Goal: Use online tool/utility: Utilize a website feature to perform a specific function

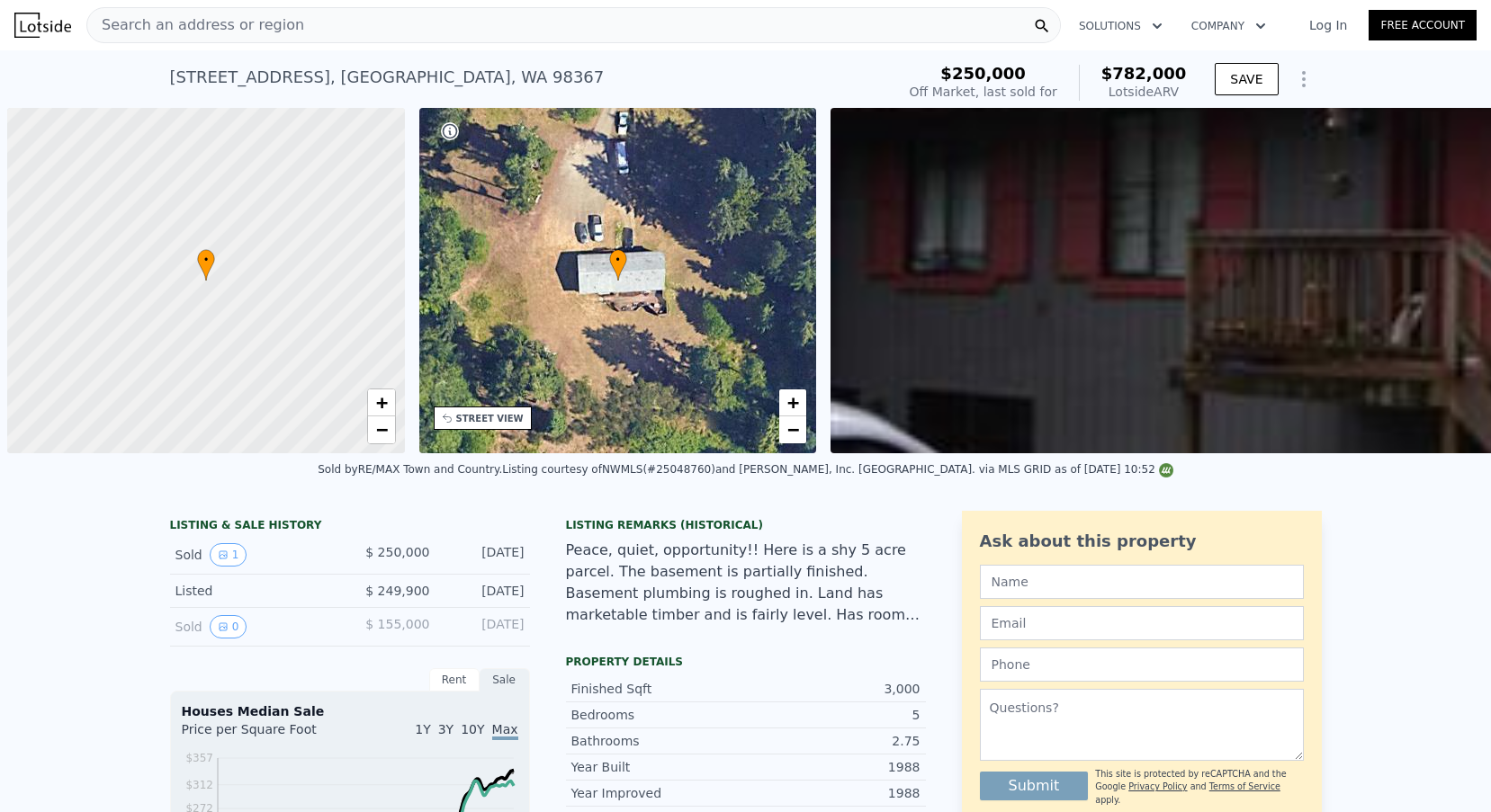
scroll to position [0, 7]
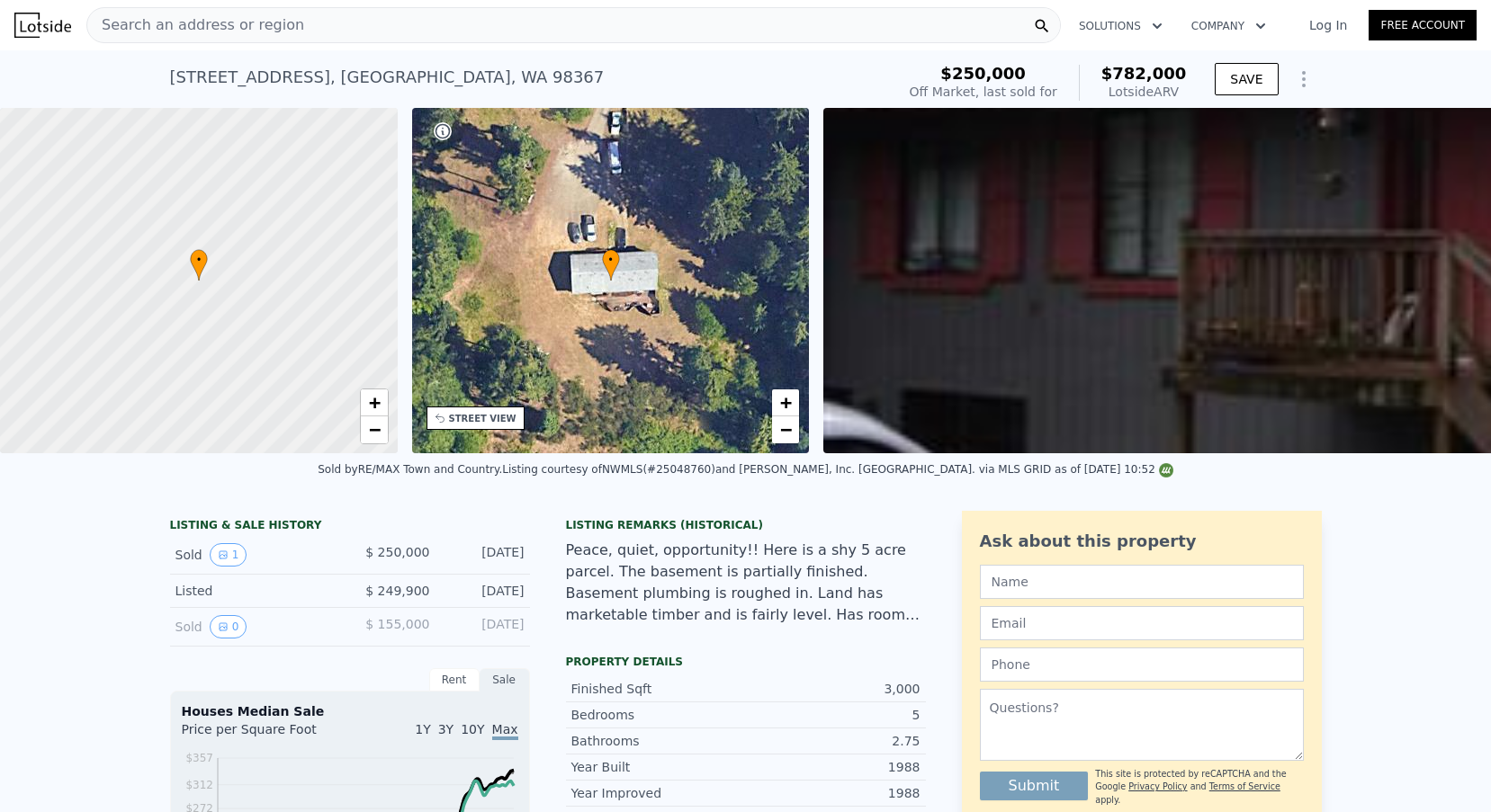
click at [312, 8] on div "Search an address or region" at bounding box center [574, 24] width 975 height 36
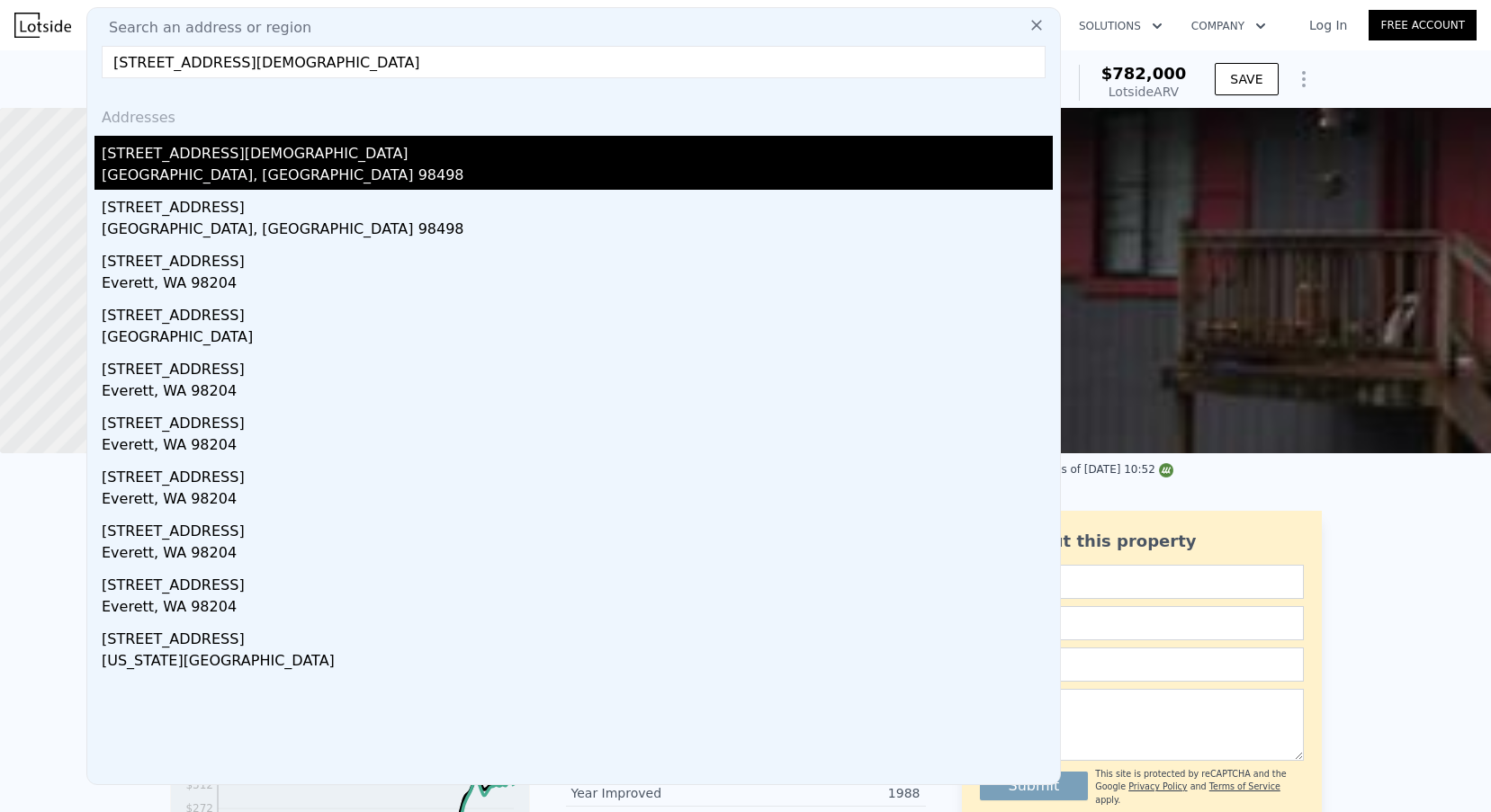
type input "[STREET_ADDRESS][DEMOGRAPHIC_DATA]"
click at [221, 145] on div "[STREET_ADDRESS][DEMOGRAPHIC_DATA]" at bounding box center [577, 151] width 951 height 29
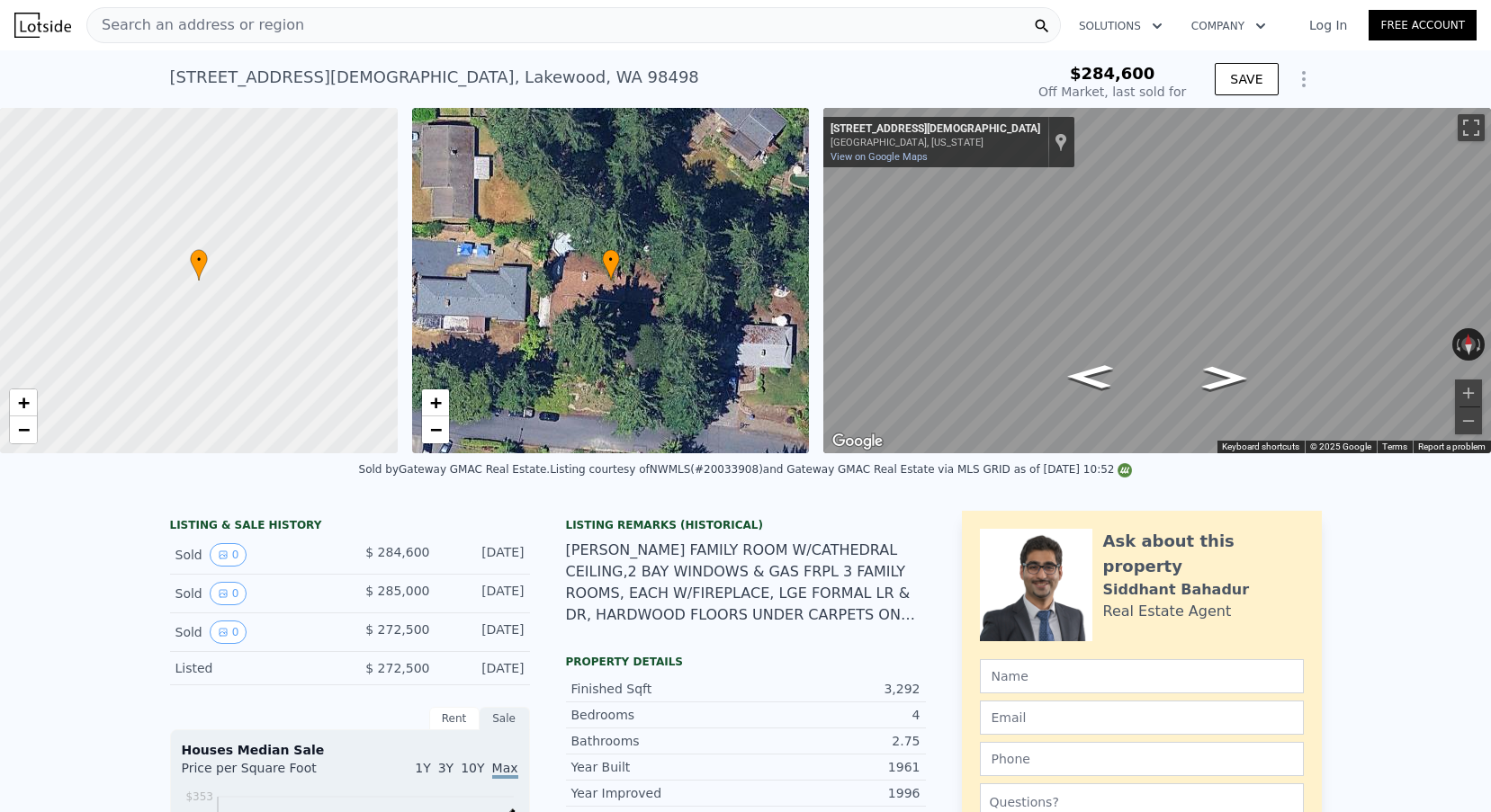
click at [1306, 65] on button "Show Options" at bounding box center [1303, 79] width 36 height 36
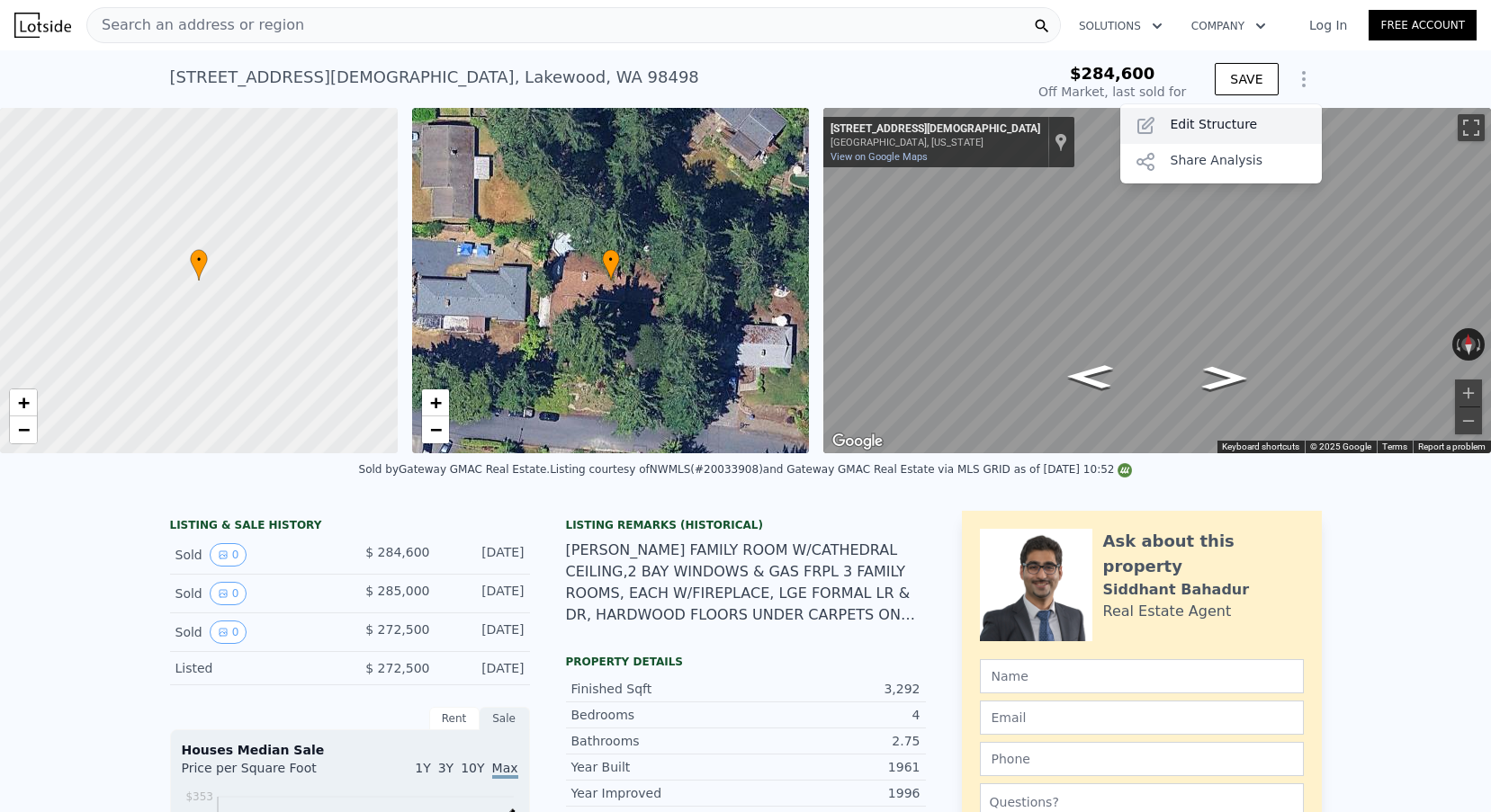
click at [1261, 135] on div "Edit Structure" at bounding box center [1220, 126] width 202 height 36
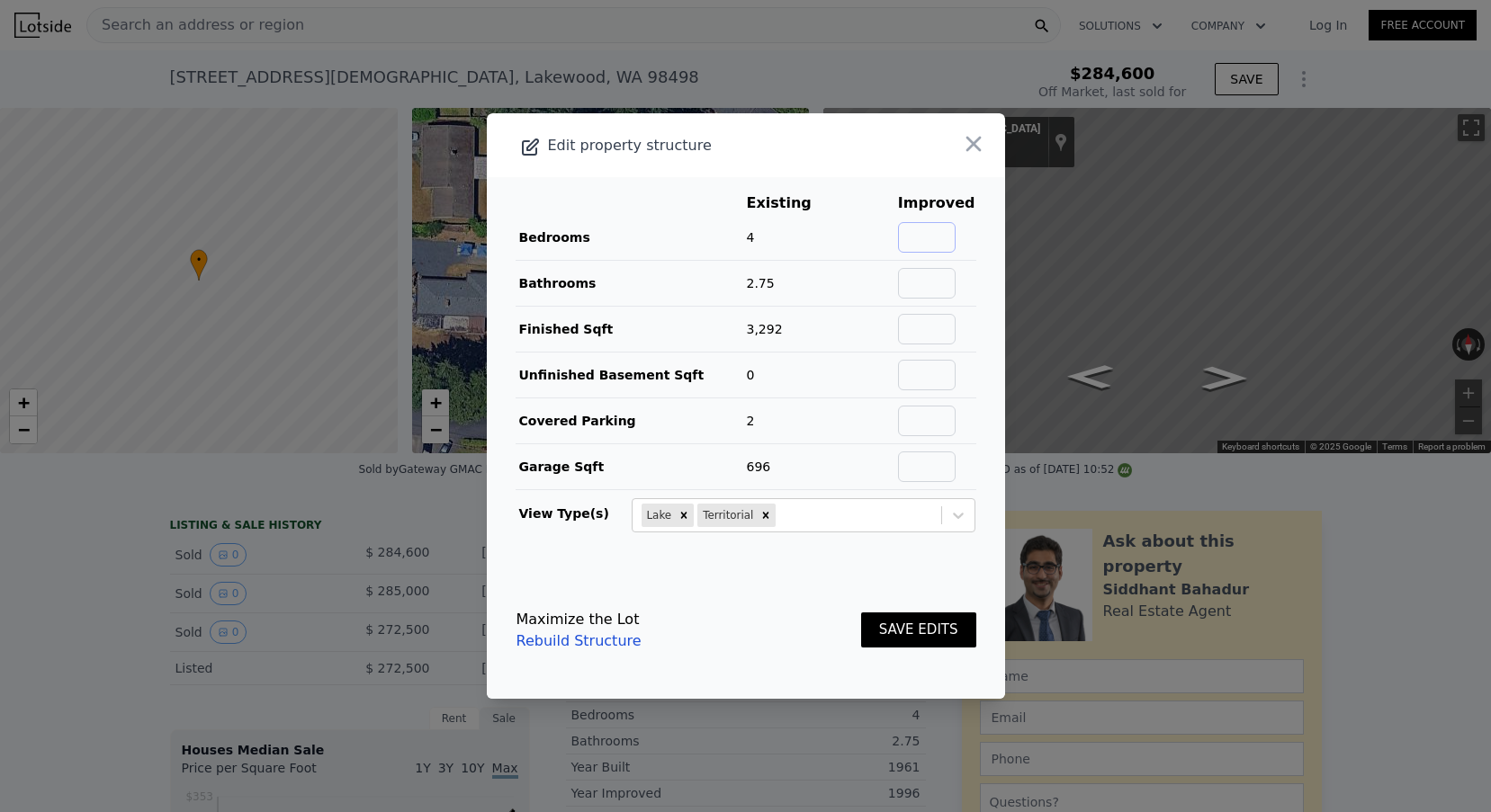
click at [955, 247] on input "text" at bounding box center [926, 237] width 57 height 30
type input "4"
click at [944, 294] on input "text" at bounding box center [926, 282] width 57 height 30
type input "2.75"
click at [934, 348] on td at bounding box center [936, 329] width 79 height 46
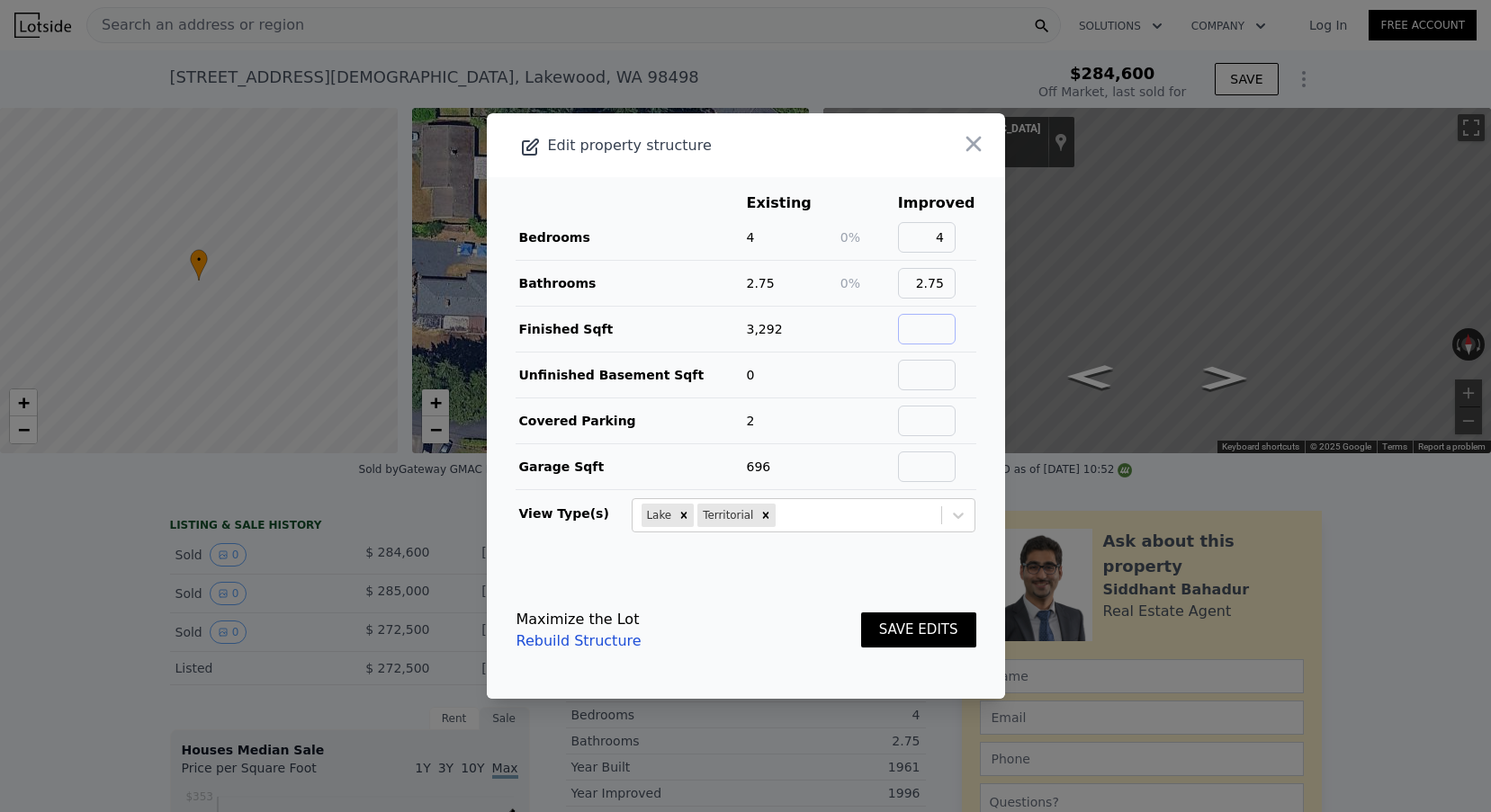
click at [936, 323] on input "text" at bounding box center [926, 328] width 57 height 30
type input "3292"
click at [955, 385] on input "text" at bounding box center [926, 375] width 57 height 30
type input "0"
click at [942, 422] on input "text" at bounding box center [926, 421] width 57 height 30
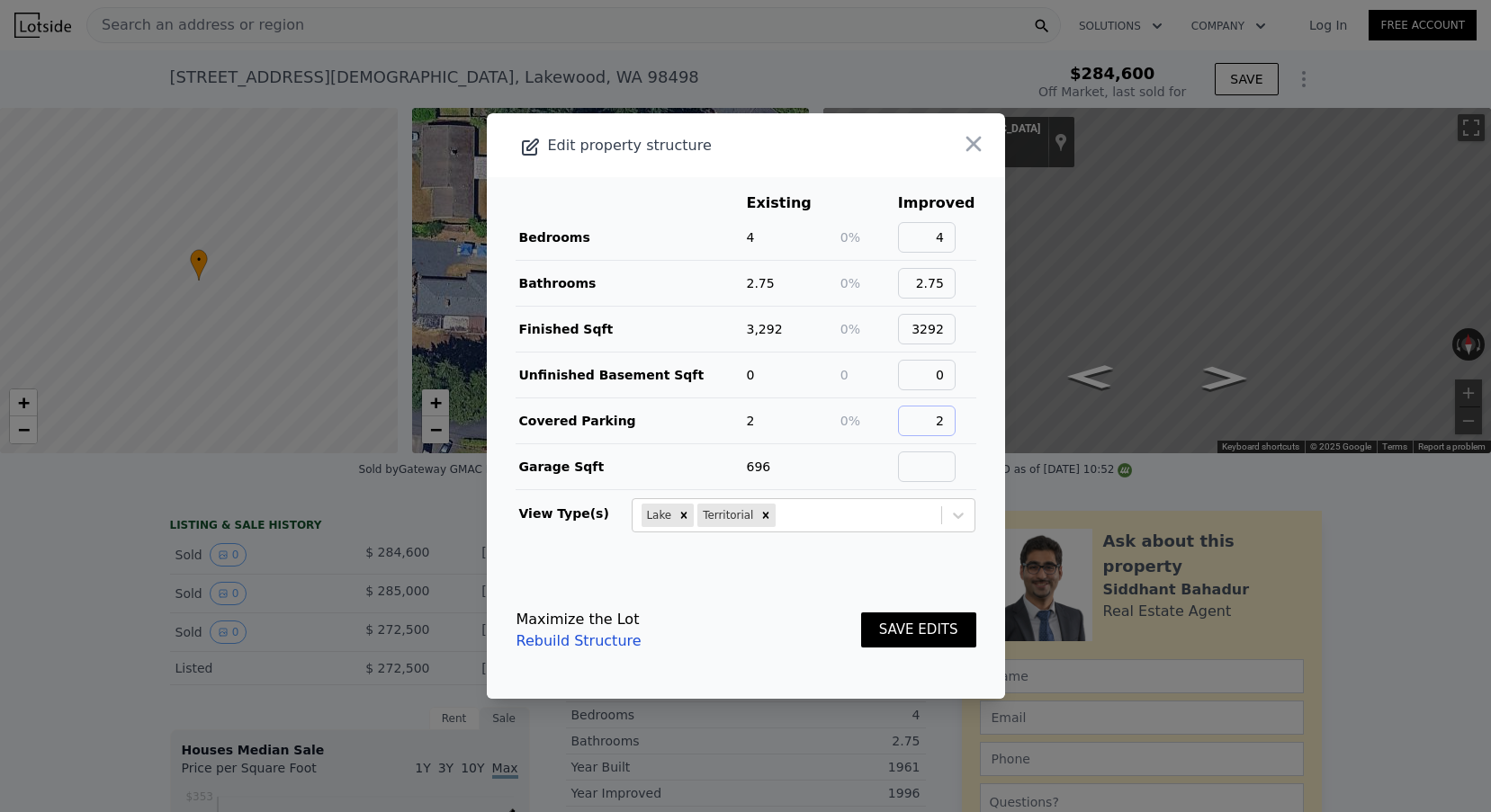
type input "2"
click at [942, 461] on input "text" at bounding box center [926, 466] width 57 height 30
type input "696"
click at [900, 624] on button "SAVE EDITS" at bounding box center [918, 630] width 115 height 35
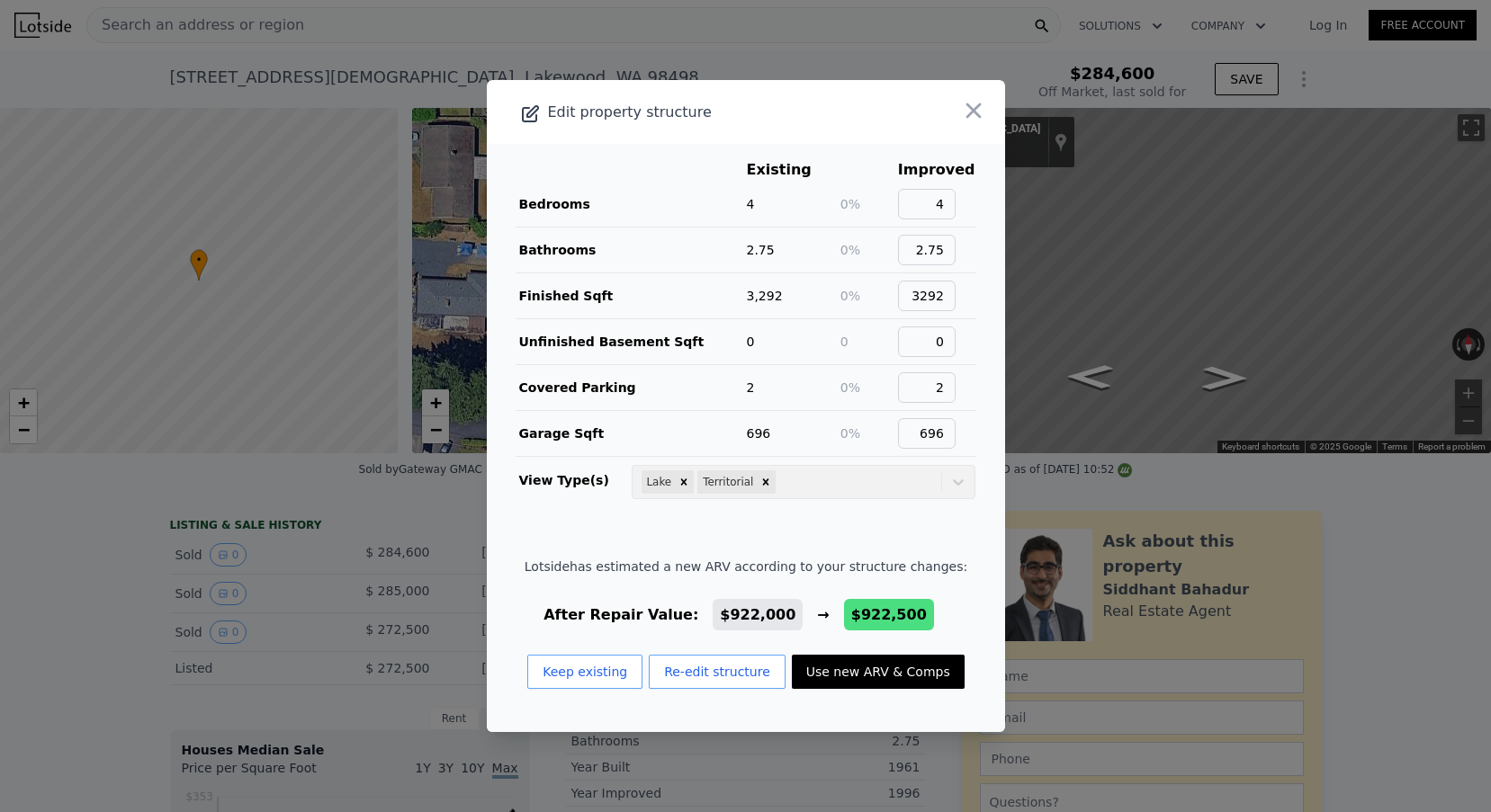
click at [835, 683] on button "Use new ARV & Comps" at bounding box center [877, 672] width 172 height 34
type input "$ 922,500"
type input "$ 559,797"
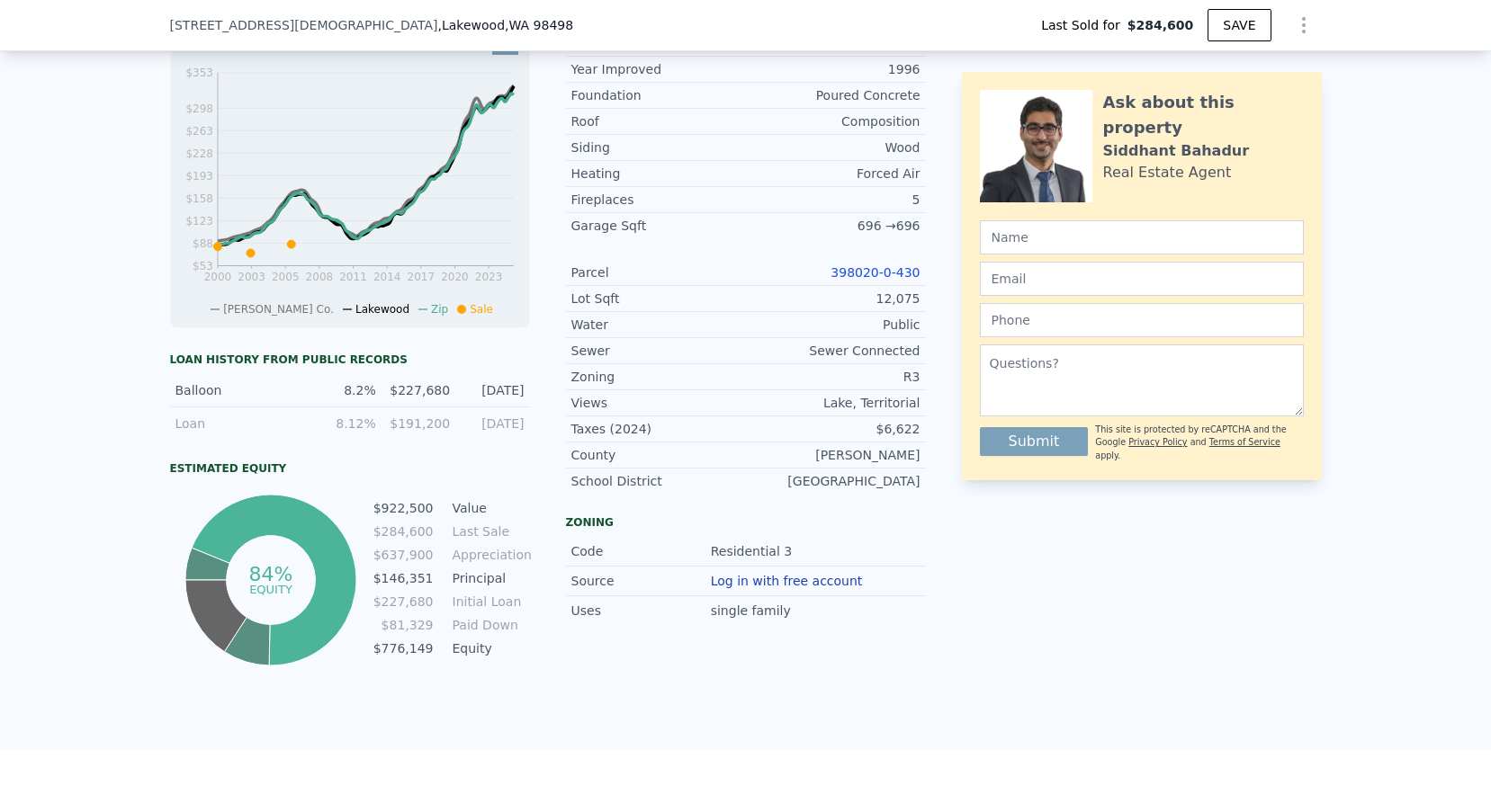
scroll to position [680, 0]
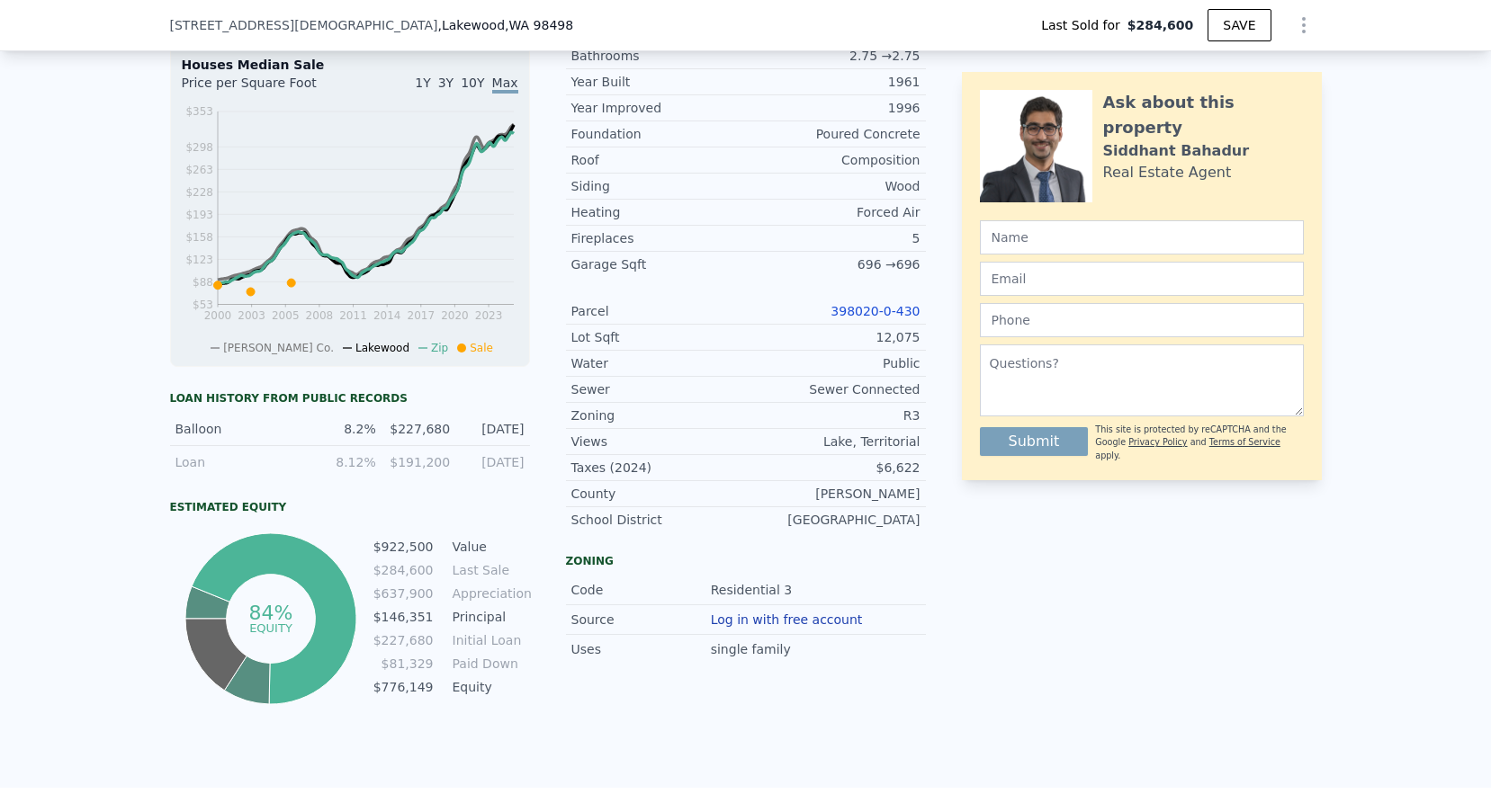
click at [869, 310] on link "398020-0-430" at bounding box center [875, 311] width 89 height 15
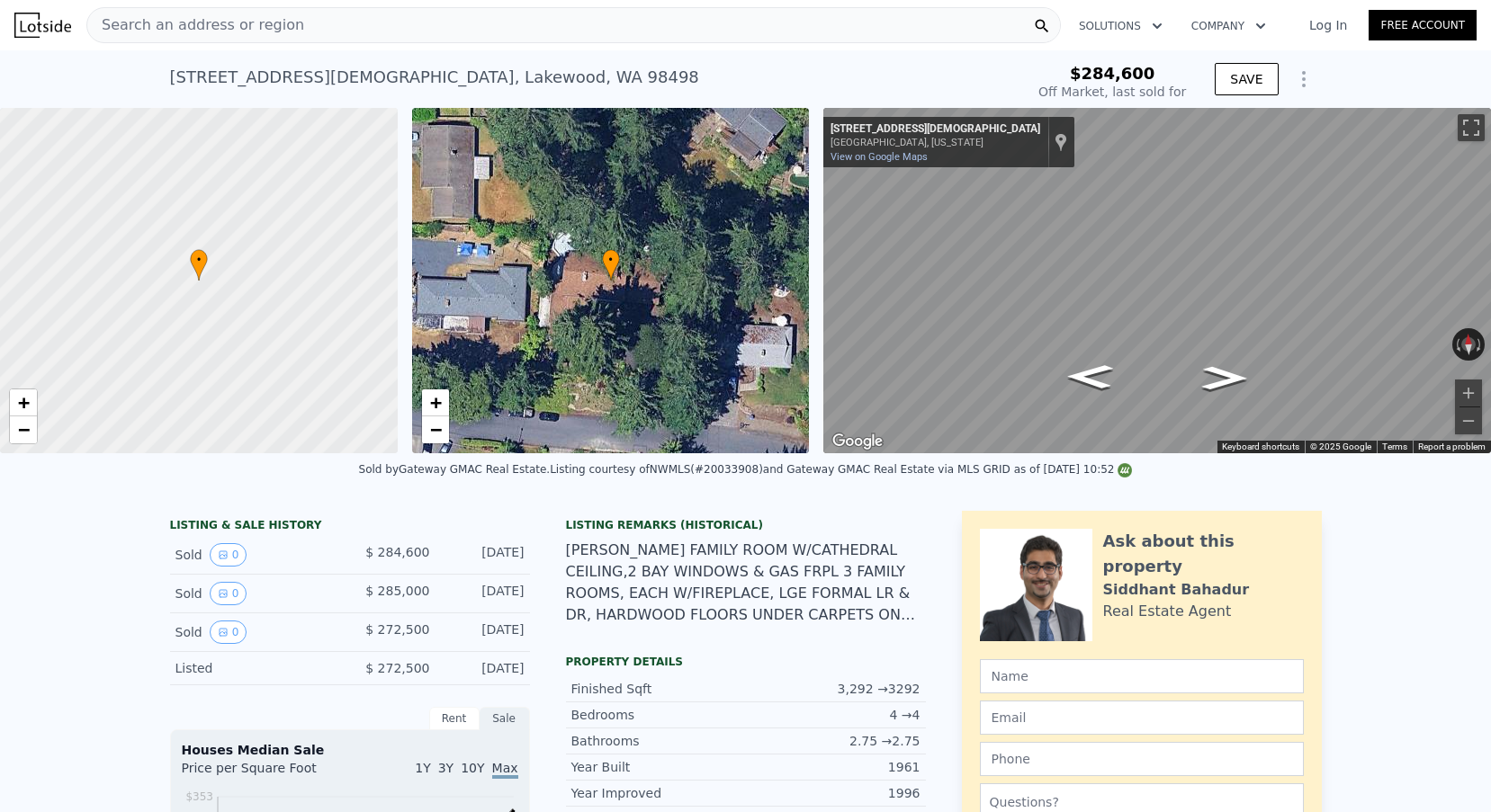
scroll to position [-2, 0]
click at [341, 29] on div "Search an address or region" at bounding box center [574, 24] width 975 height 36
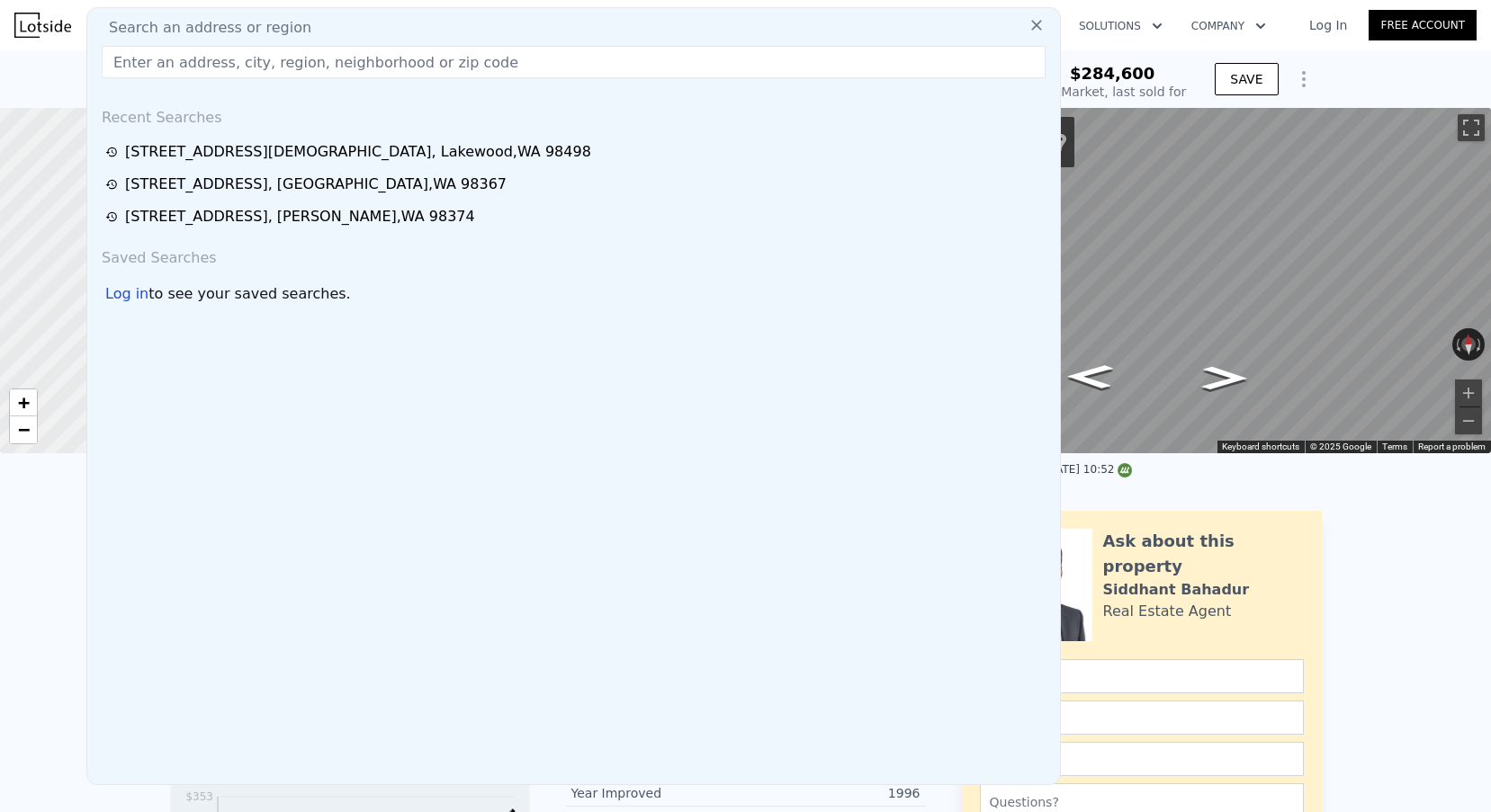
type input "$ 922,000"
type input "$ 559,335"
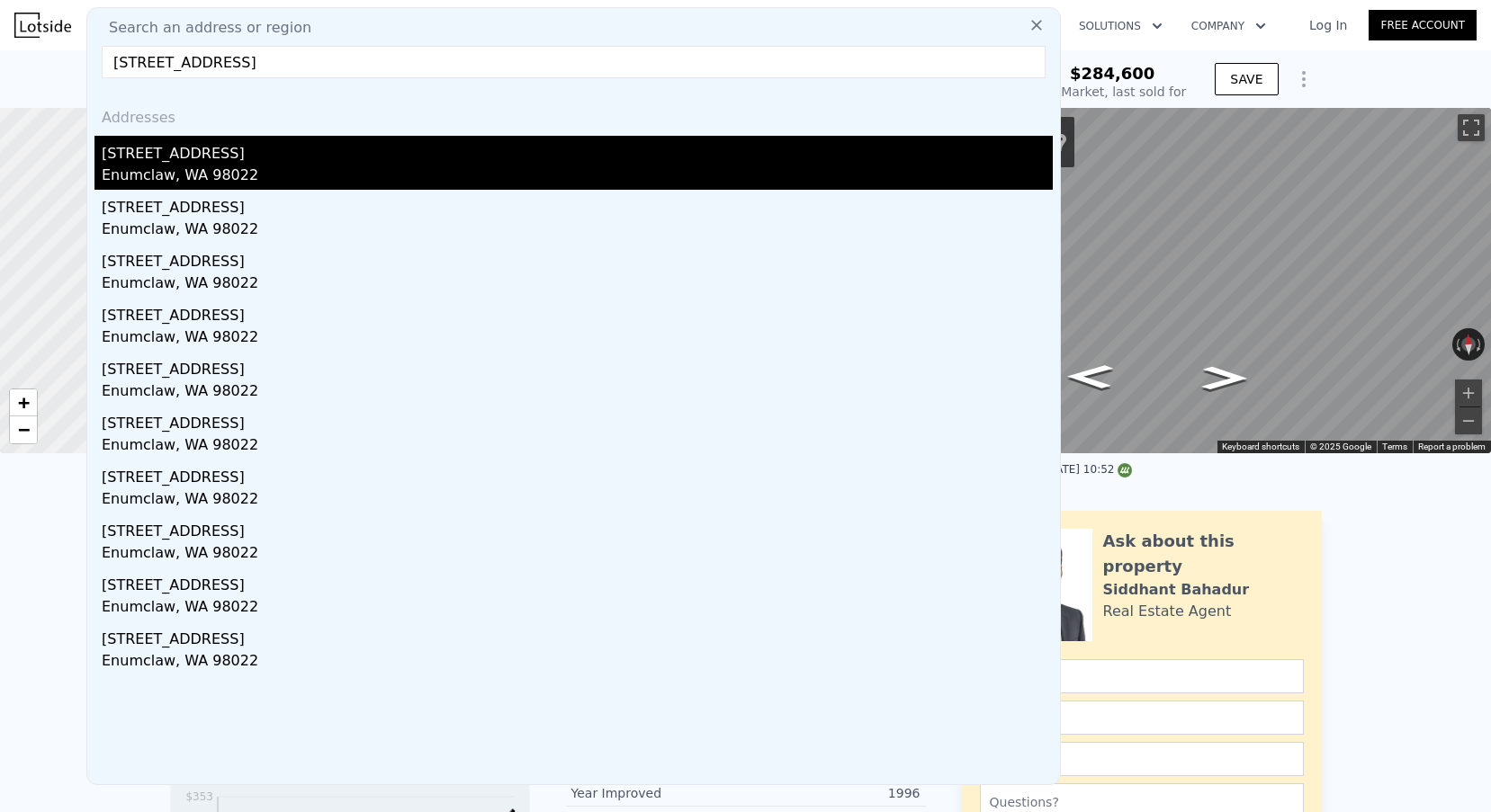
type input "[STREET_ADDRESS]"
click at [235, 183] on div "Enumclaw, WA 98022" at bounding box center [577, 177] width 951 height 25
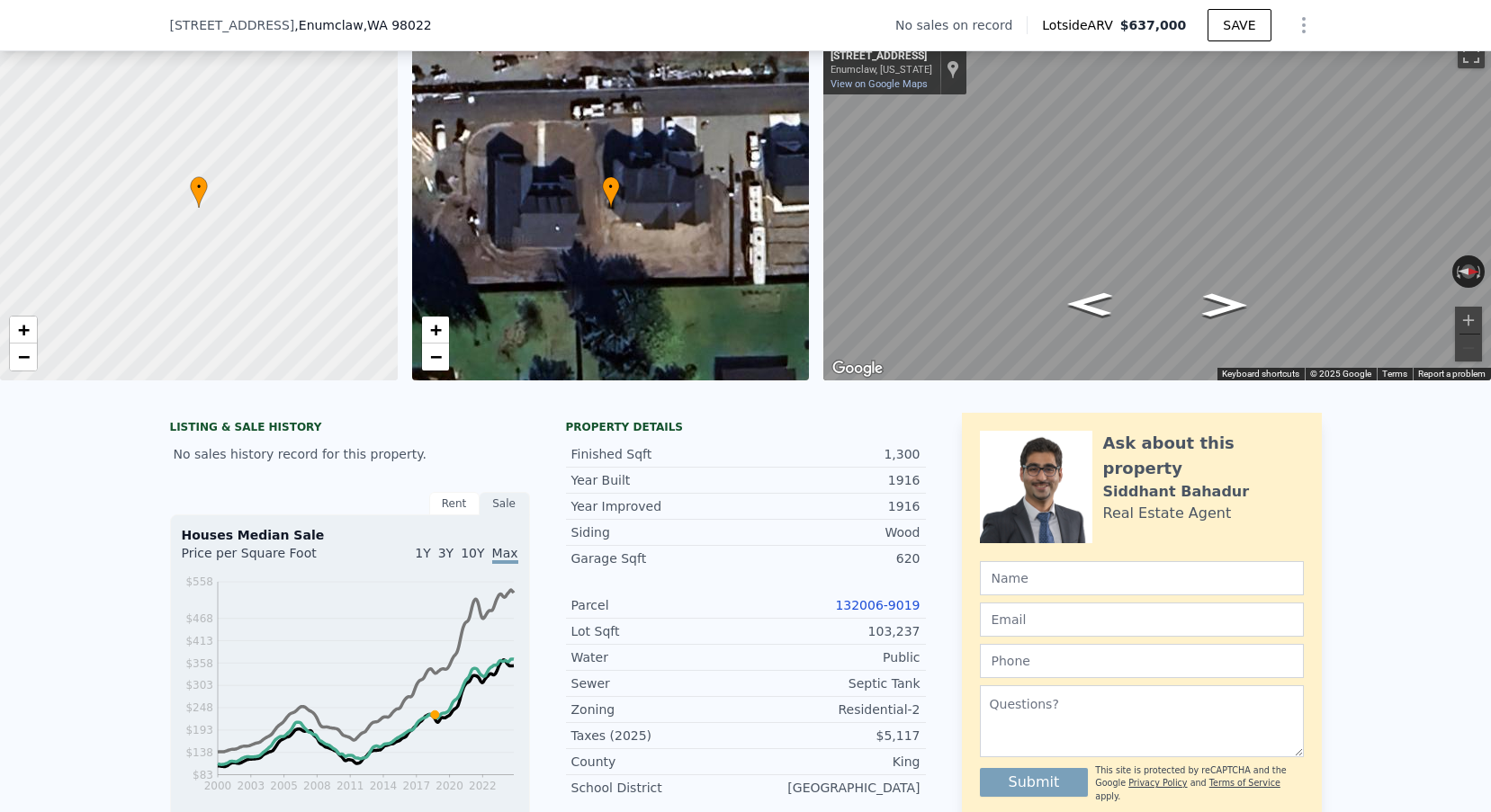
scroll to position [289, 0]
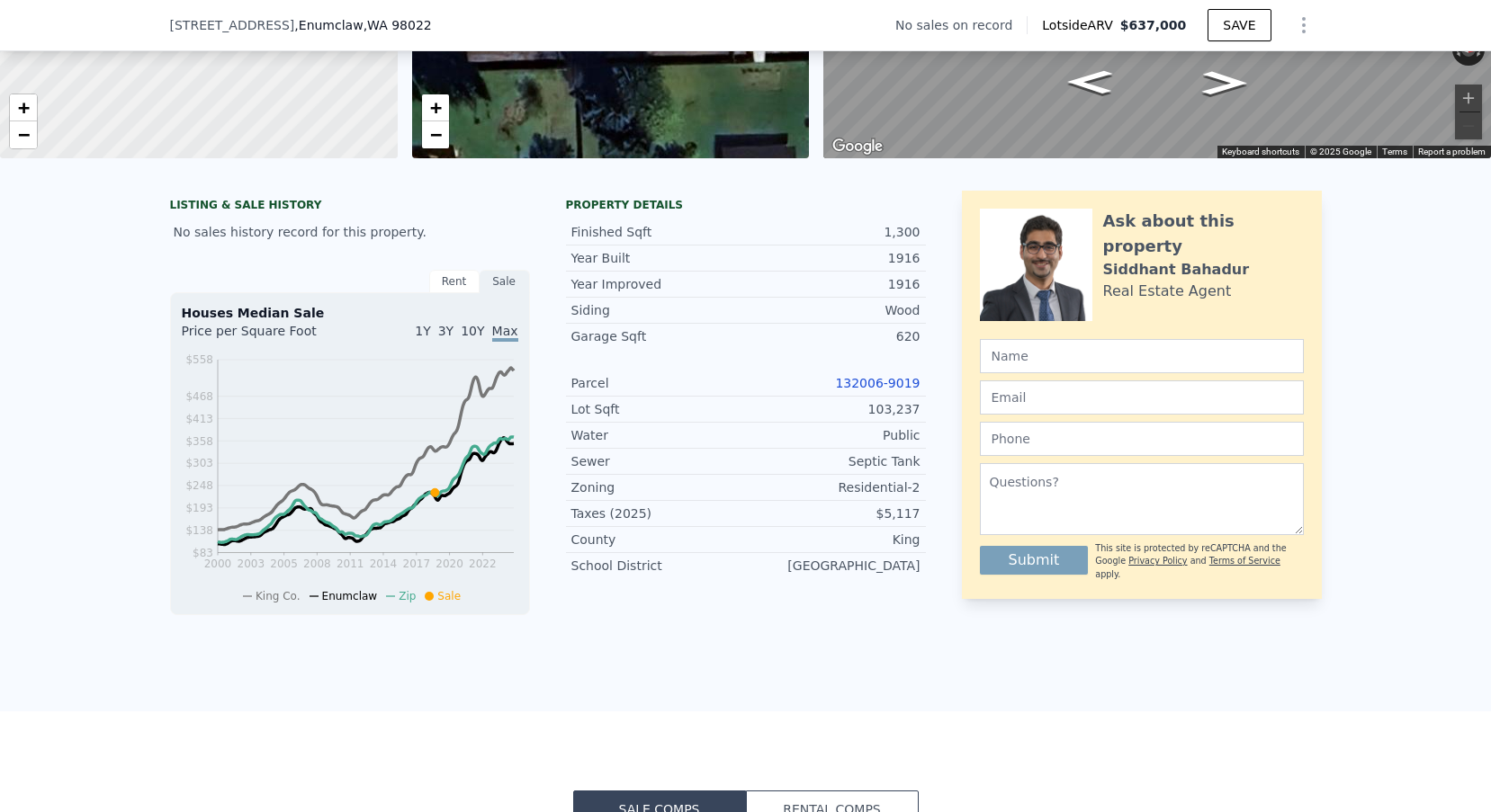
click at [892, 387] on link "132006-9019" at bounding box center [876, 383] width 85 height 15
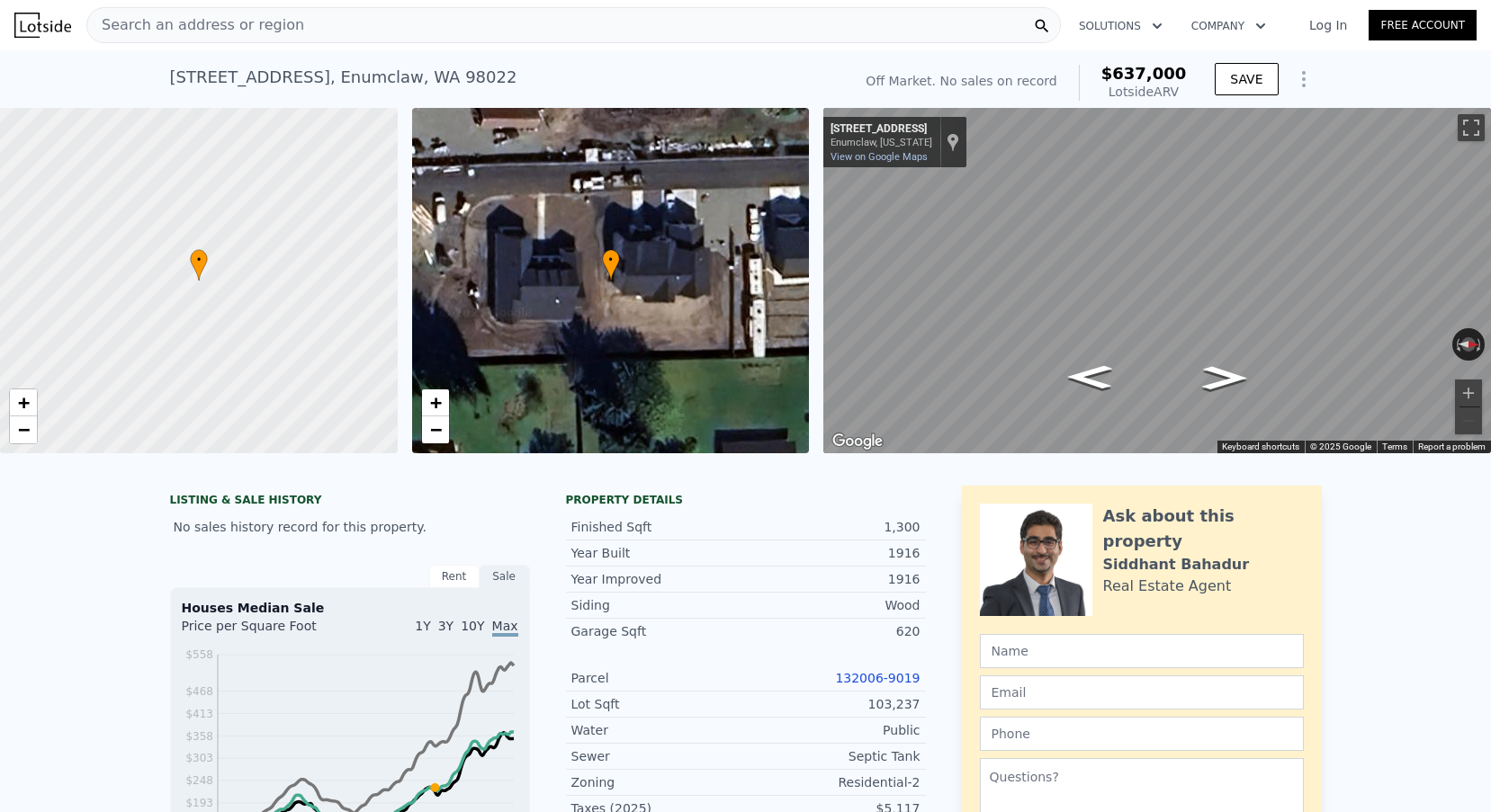
scroll to position [0, 0]
